Goal: Task Accomplishment & Management: Complete application form

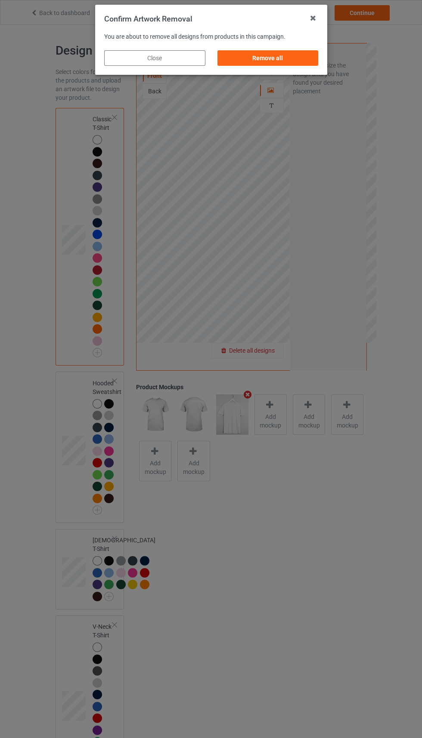
click at [274, 57] on div "Remove all" at bounding box center [267, 57] width 101 height 15
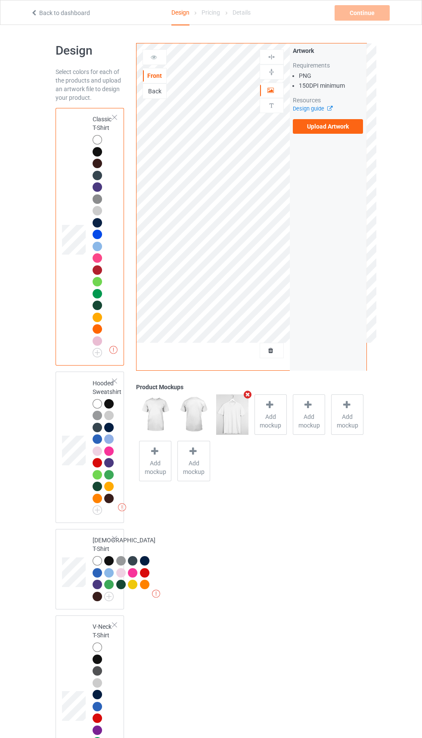
click at [326, 131] on label "Upload Artwork" at bounding box center [327, 126] width 71 height 15
click at [0, 0] on input "Upload Artwork" at bounding box center [0, 0] width 0 height 0
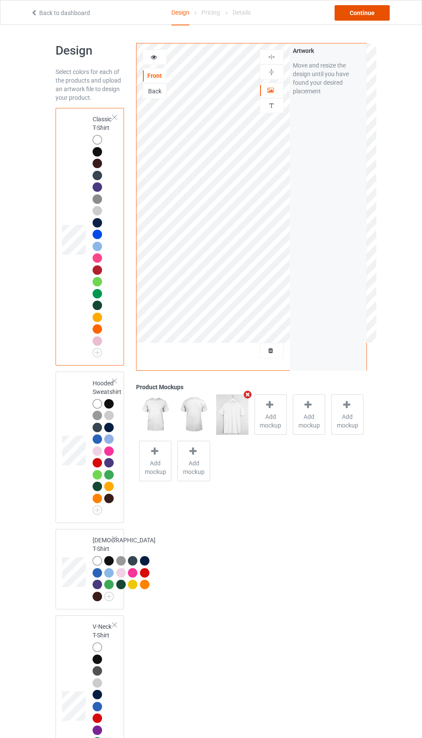
click at [352, 20] on div "Continue" at bounding box center [361, 12] width 55 height 15
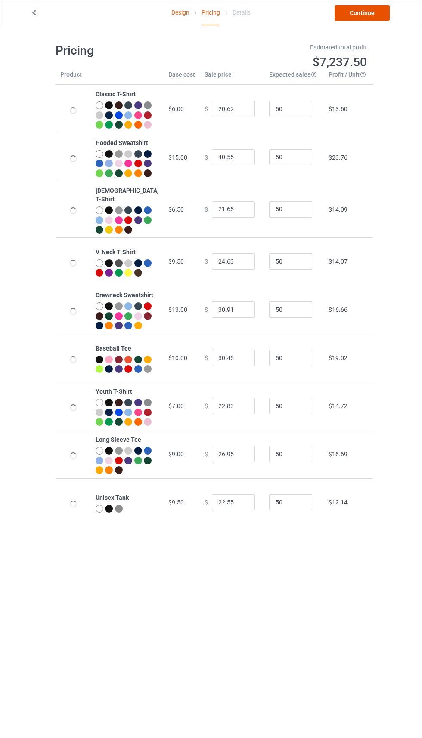
click at [352, 19] on link "Continue" at bounding box center [361, 12] width 55 height 15
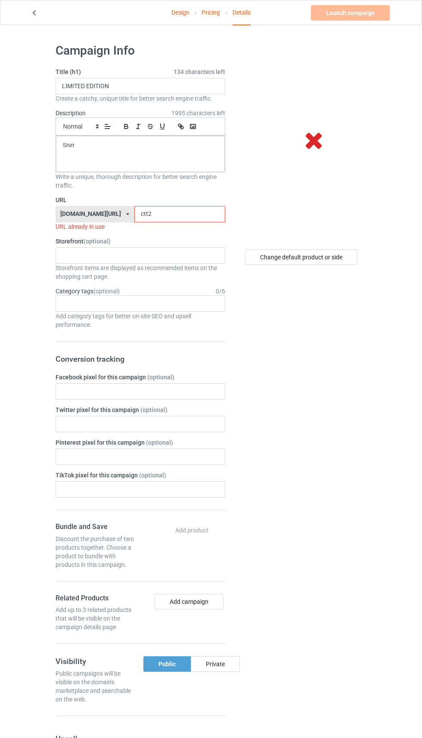
click at [174, 214] on input "ctt2" at bounding box center [179, 214] width 91 height 16
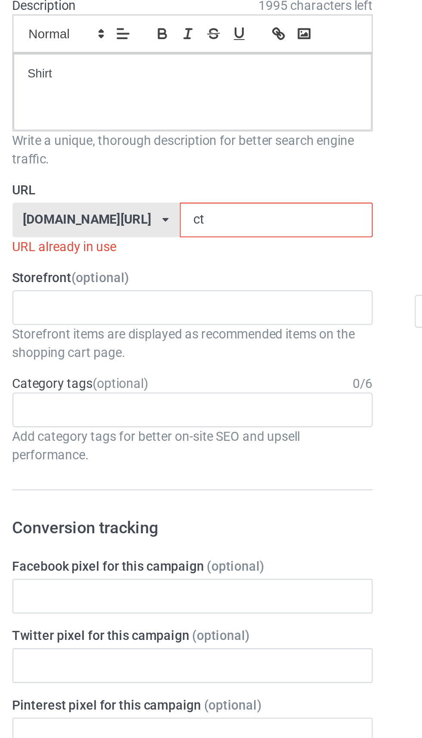
type input "c"
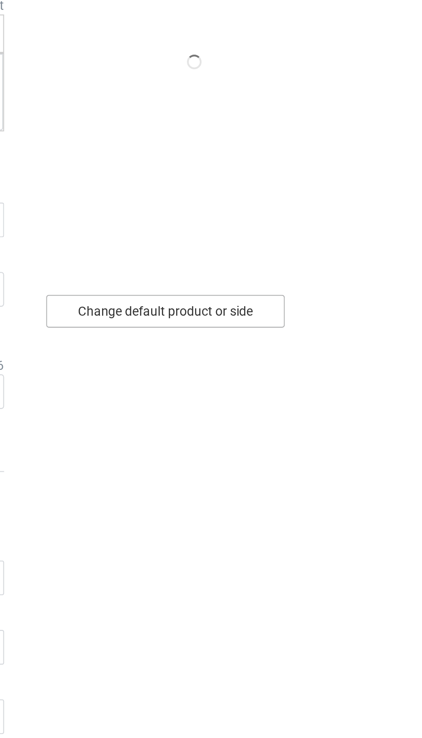
click at [323, 256] on div "Change default product or side" at bounding box center [301, 256] width 112 height 15
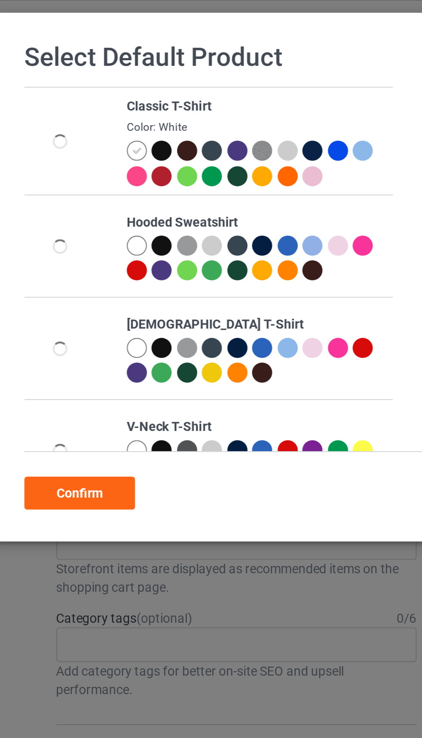
click at [160, 68] on div at bounding box center [166, 72] width 12 height 12
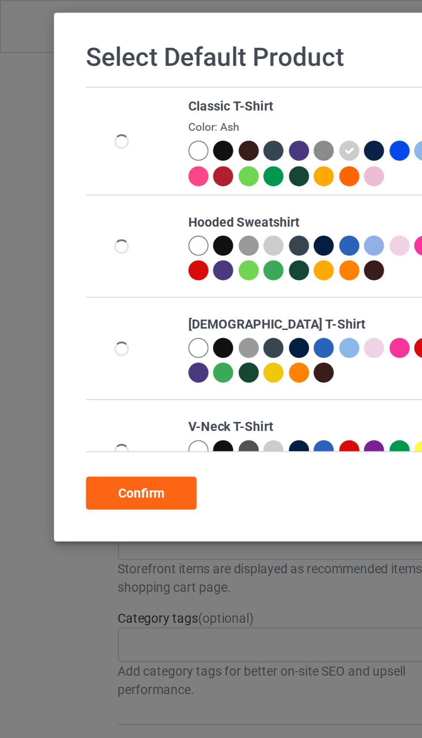
click at [71, 228] on div "Confirm" at bounding box center [66, 232] width 52 height 15
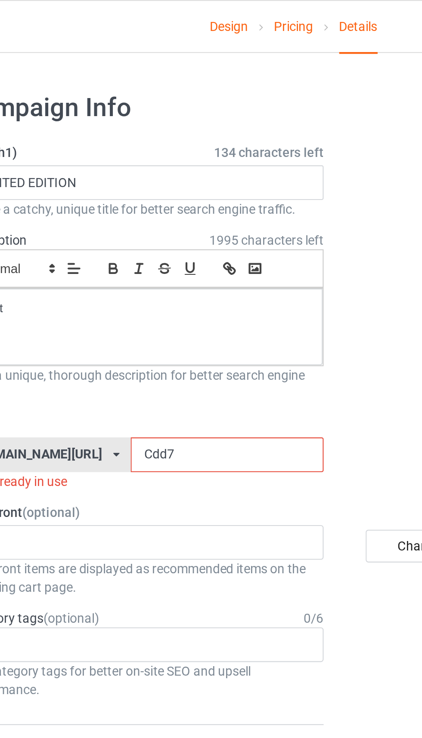
click at [166, 212] on input "Cdd7" at bounding box center [179, 214] width 91 height 16
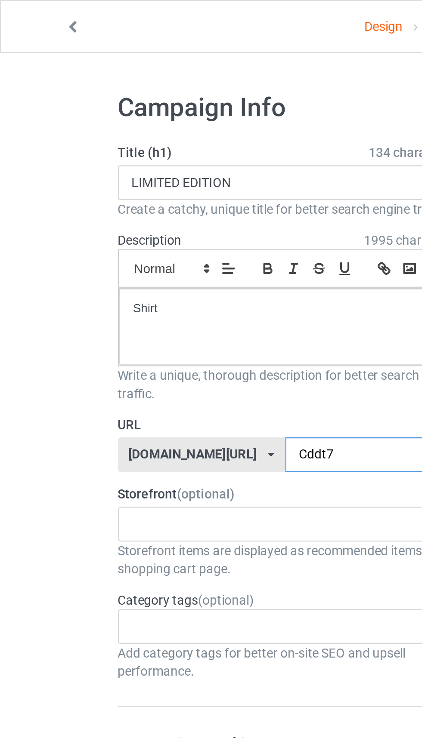
type input "Cddt7"
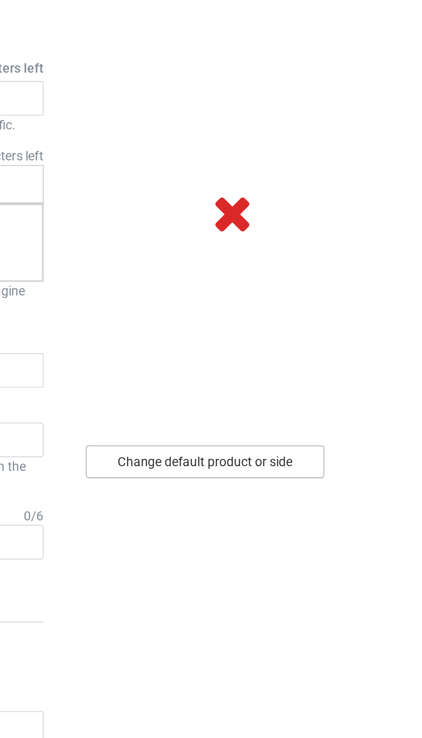
click at [339, 253] on div "Change default product or side" at bounding box center [301, 256] width 112 height 15
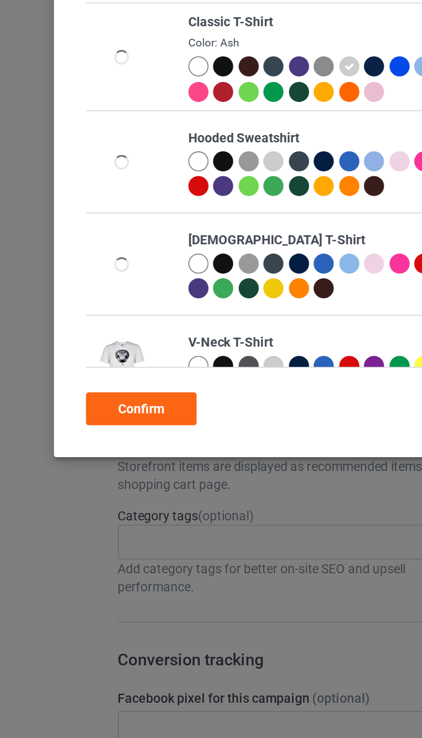
click at [81, 234] on div "Confirm" at bounding box center [66, 232] width 52 height 15
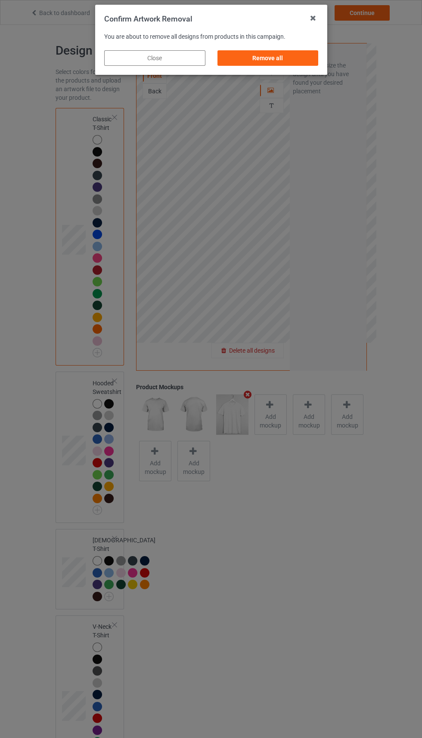
click at [264, 53] on div "Remove all" at bounding box center [267, 57] width 101 height 15
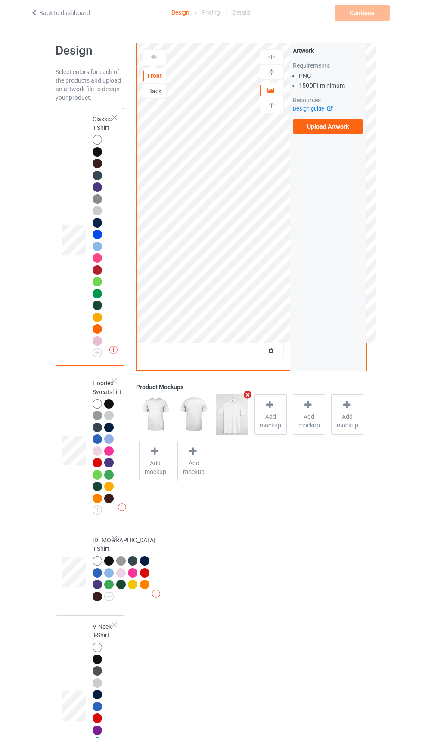
click at [323, 129] on label "Upload Artwork" at bounding box center [327, 126] width 71 height 15
click at [0, 0] on input "Upload Artwork" at bounding box center [0, 0] width 0 height 0
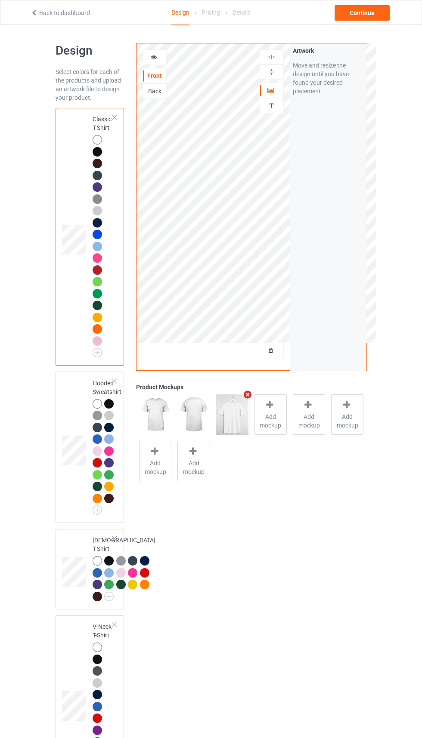
click at [230, 426] on img at bounding box center [232, 414] width 32 height 40
click at [234, 422] on img at bounding box center [232, 414] width 32 height 40
click at [199, 418] on img at bounding box center [193, 414] width 32 height 40
click at [155, 422] on img at bounding box center [155, 414] width 32 height 40
click at [358, 18] on div "Continue" at bounding box center [361, 12] width 55 height 15
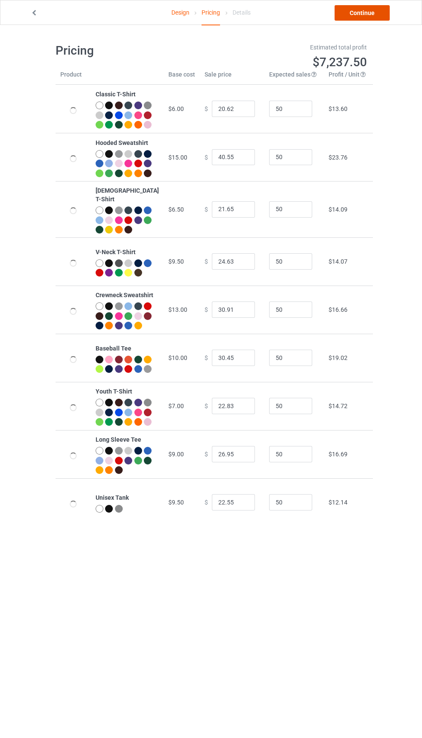
click at [351, 17] on link "Continue" at bounding box center [361, 12] width 55 height 15
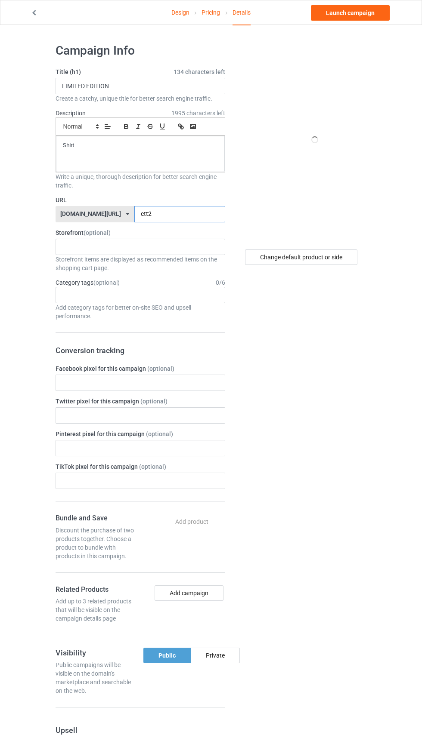
click at [185, 214] on input "ctt2" at bounding box center [179, 214] width 91 height 16
type input "c"
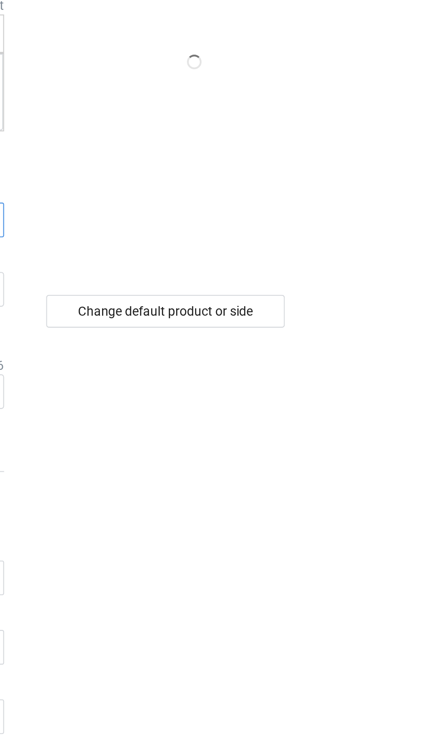
type input "Cddt7"
click at [336, 257] on div "Change default product or side" at bounding box center [301, 256] width 112 height 15
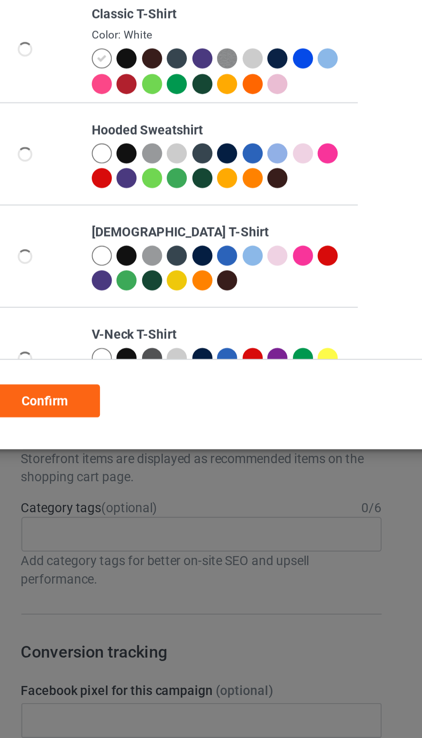
click at [169, 80] on div at bounding box center [166, 84] width 12 height 12
click at [162, 68] on div at bounding box center [164, 70] width 9 height 9
click at [154, 72] on img at bounding box center [152, 70] width 9 height 9
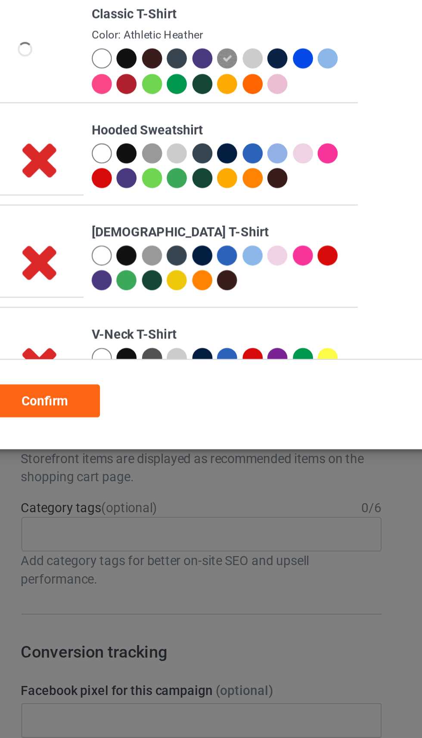
click at [75, 227] on div "Confirm" at bounding box center [66, 232] width 52 height 15
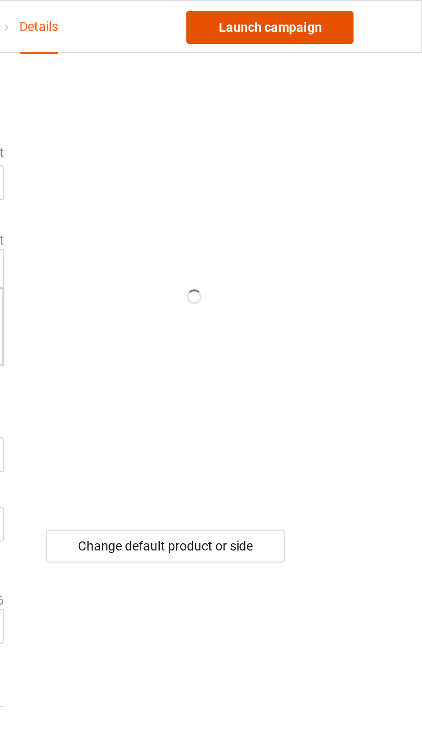
click at [369, 13] on link "Launch campaign" at bounding box center [350, 12] width 79 height 15
